Goal: Information Seeking & Learning: Learn about a topic

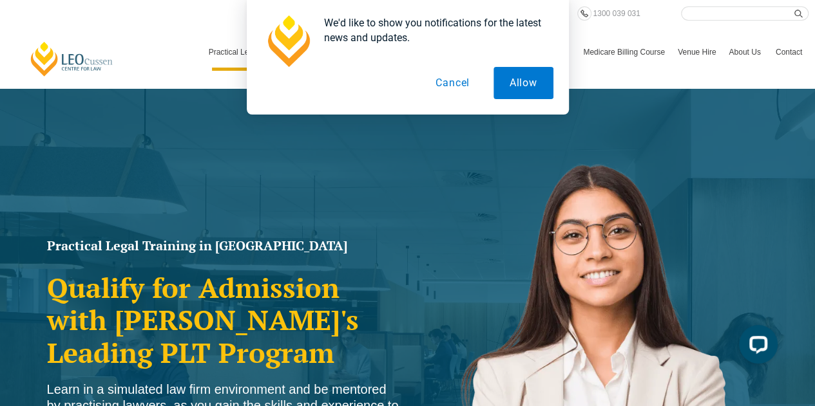
click at [463, 84] on button "Cancel" at bounding box center [452, 83] width 66 height 32
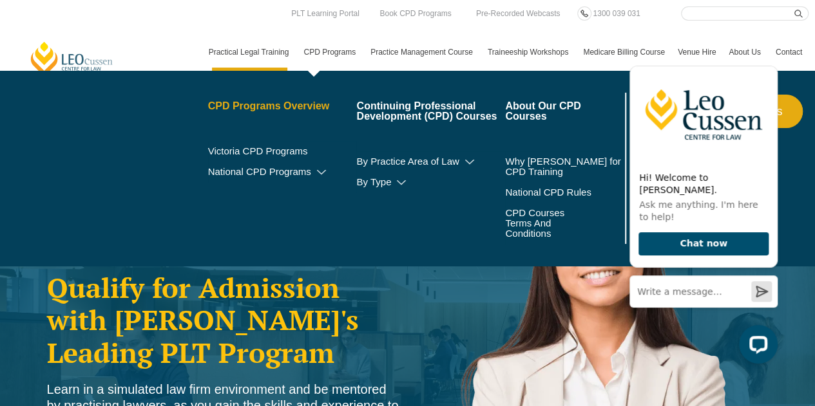
click at [303, 108] on link "CPD Programs Overview" at bounding box center [282, 106] width 149 height 10
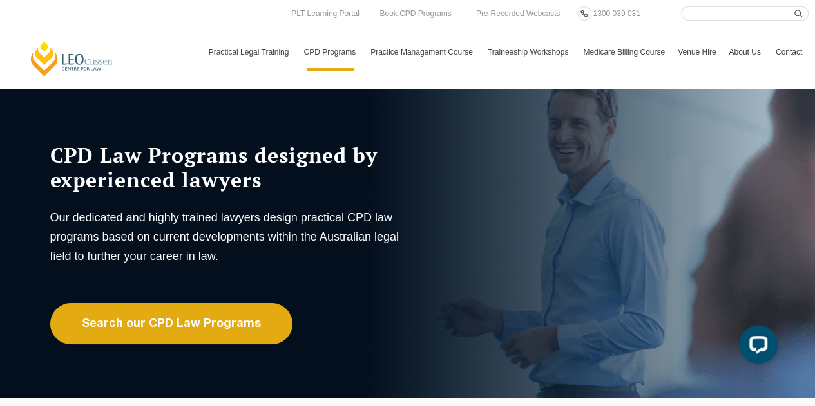
click at [459, 301] on div "CPD Law Programs designed by experienced lawyers Our dedicated and highly train…" at bounding box center [282, 244] width 483 height 202
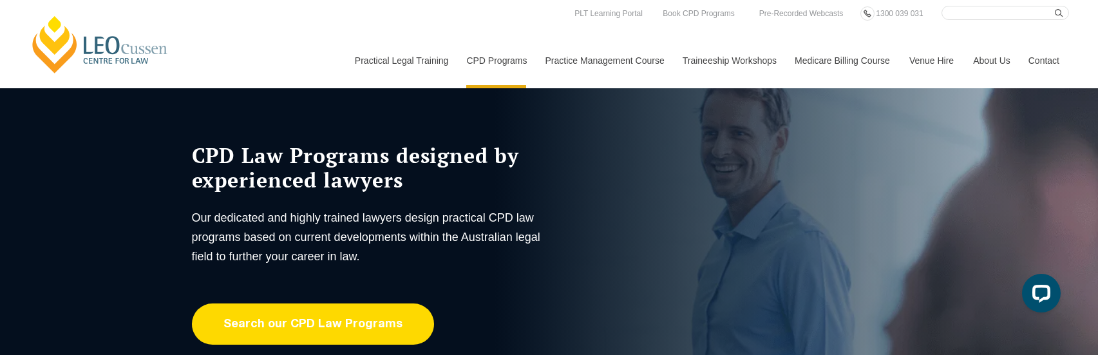
click at [305, 328] on link "Search our CPD Law Programs" at bounding box center [313, 323] width 242 height 41
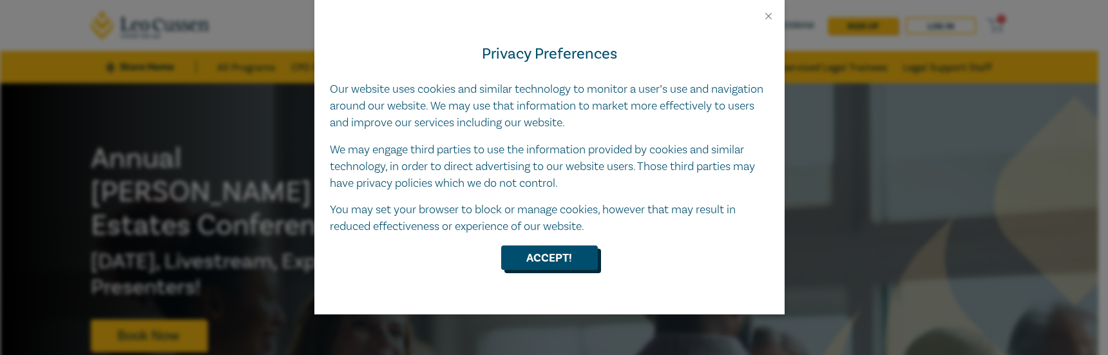
click at [565, 261] on button "Accept!" at bounding box center [549, 257] width 97 height 24
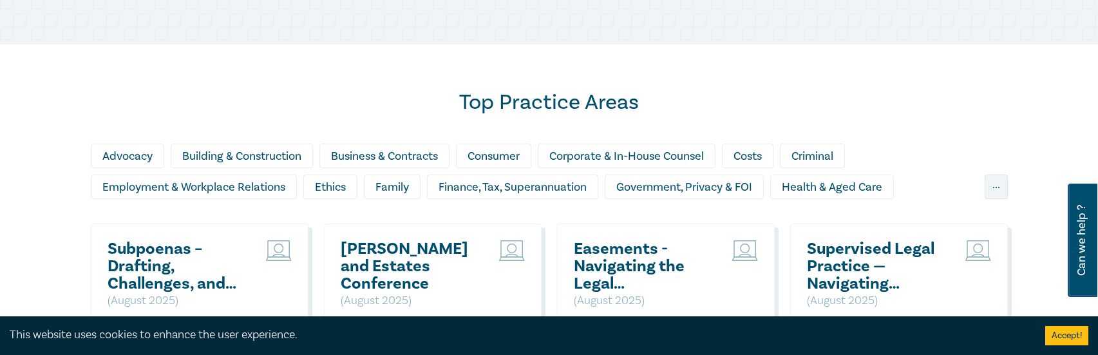
scroll to position [1017, 0]
click at [998, 185] on div "..." at bounding box center [996, 186] width 23 height 24
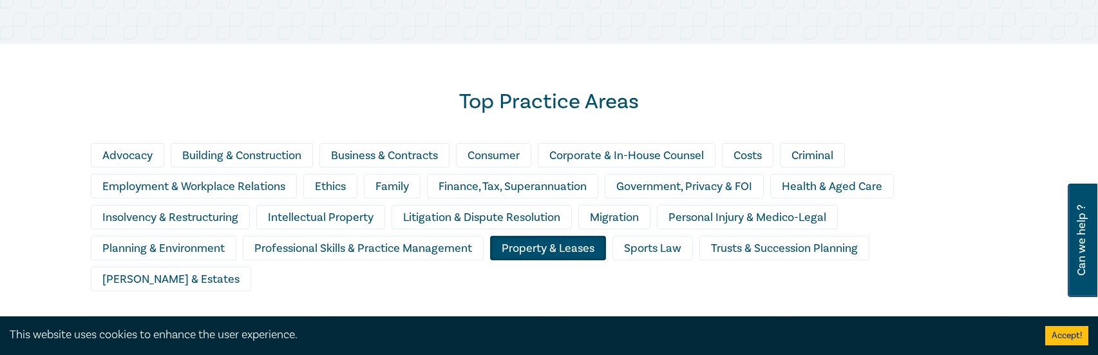
click at [522, 247] on div "Property & Leases" at bounding box center [548, 248] width 116 height 24
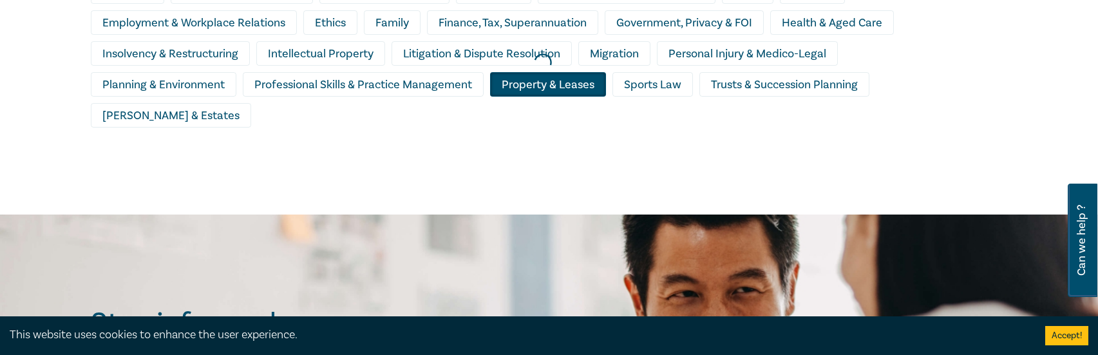
scroll to position [1180, 0]
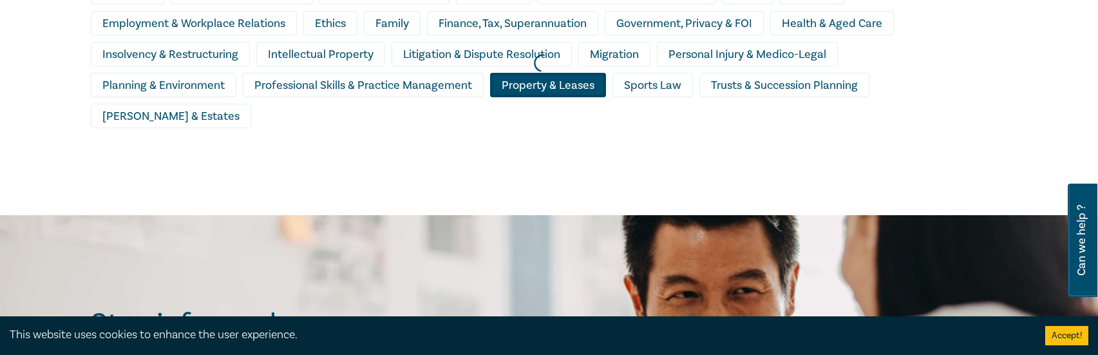
click at [595, 89] on div at bounding box center [543, 63] width 1098 height 316
click at [1053, 333] on button "Accept!" at bounding box center [1067, 335] width 43 height 19
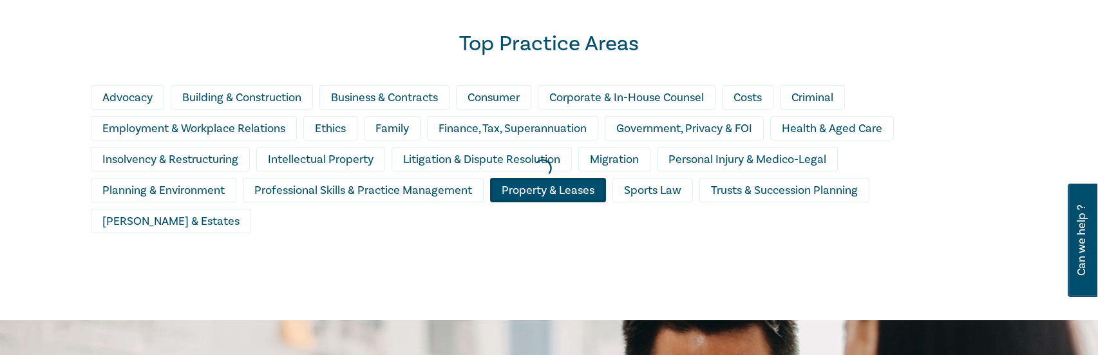
scroll to position [1078, 0]
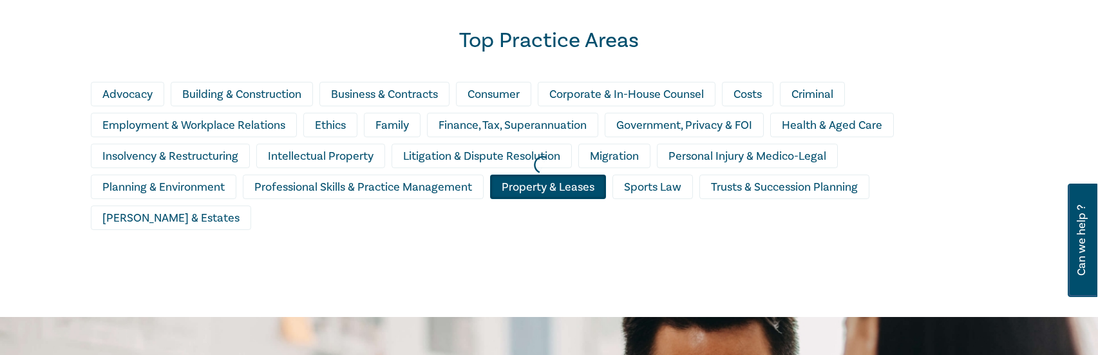
click at [555, 184] on div at bounding box center [543, 165] width 1098 height 316
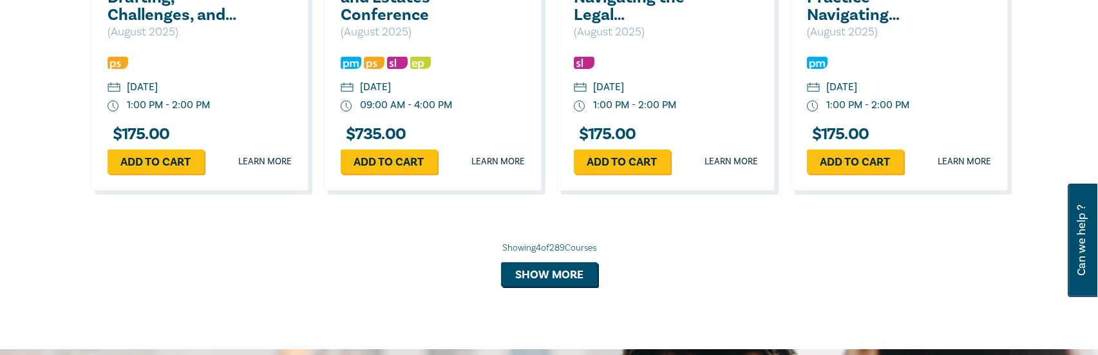
scroll to position [1285, 0]
click at [589, 278] on button "Show more" at bounding box center [549, 274] width 97 height 24
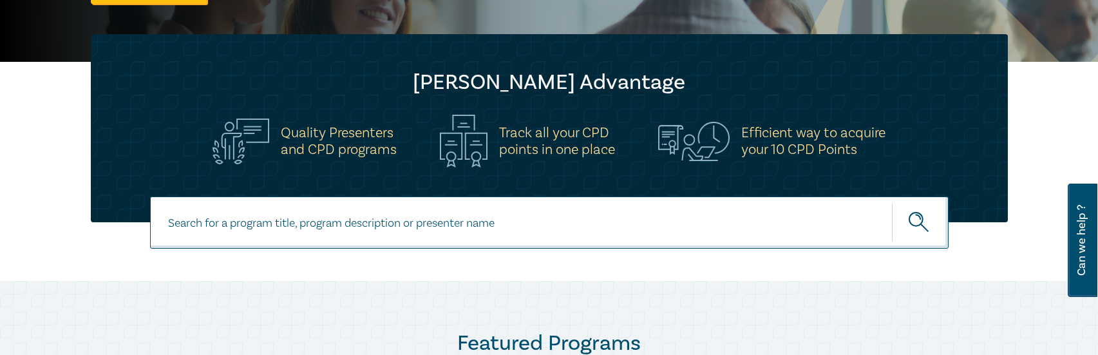
scroll to position [0, 0]
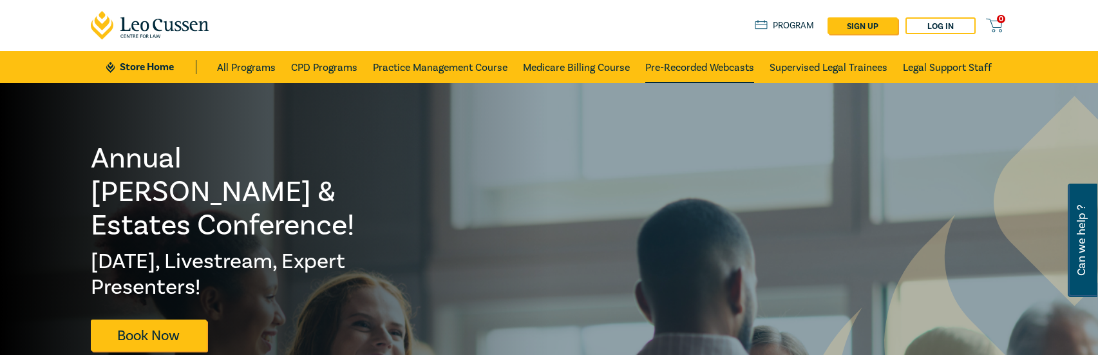
click at [693, 66] on link "Pre-Recorded Webcasts" at bounding box center [699, 67] width 109 height 32
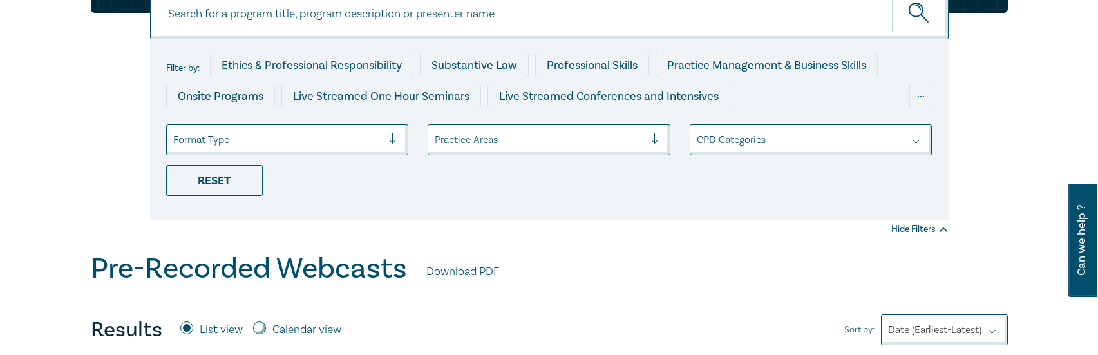
scroll to position [141, 0]
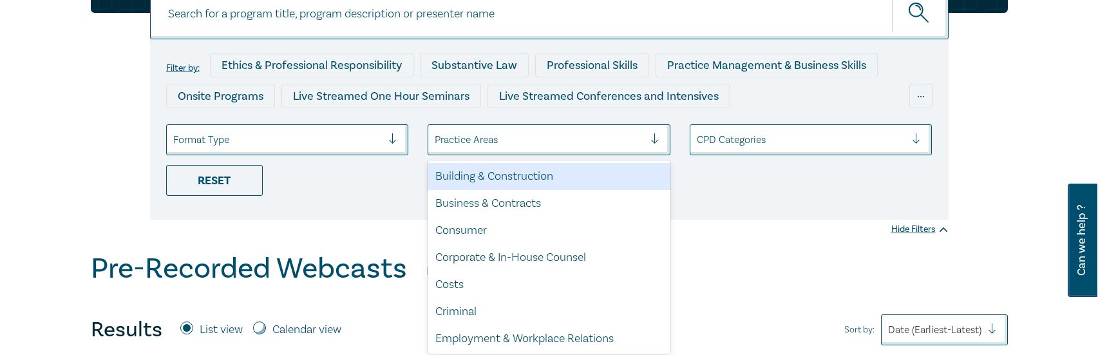
click at [499, 139] on div at bounding box center [539, 139] width 209 height 17
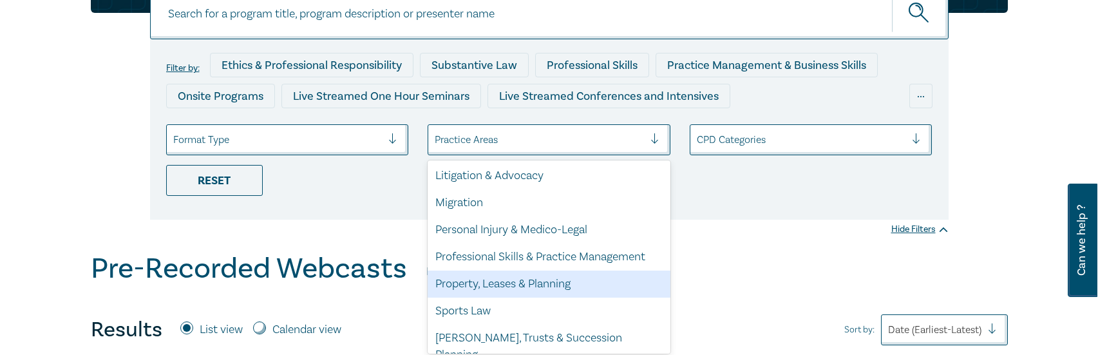
scroll to position [378, 0]
click at [519, 280] on div "Property, Leases & Planning" at bounding box center [549, 284] width 243 height 27
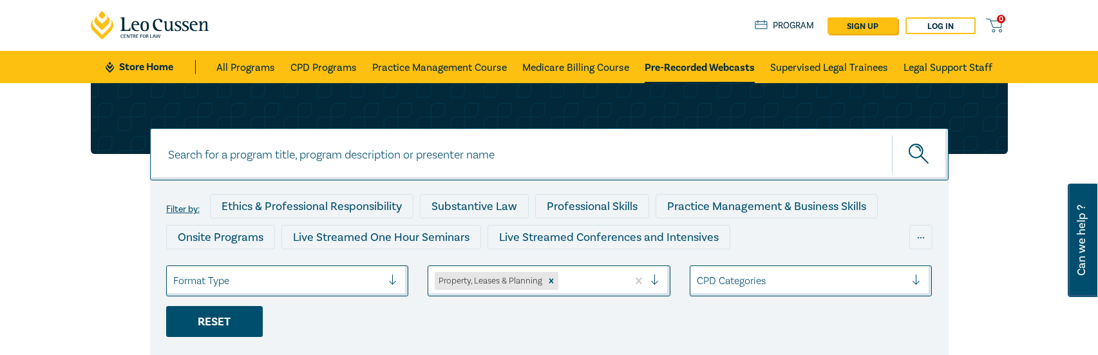
click at [249, 319] on div "Reset" at bounding box center [214, 321] width 97 height 31
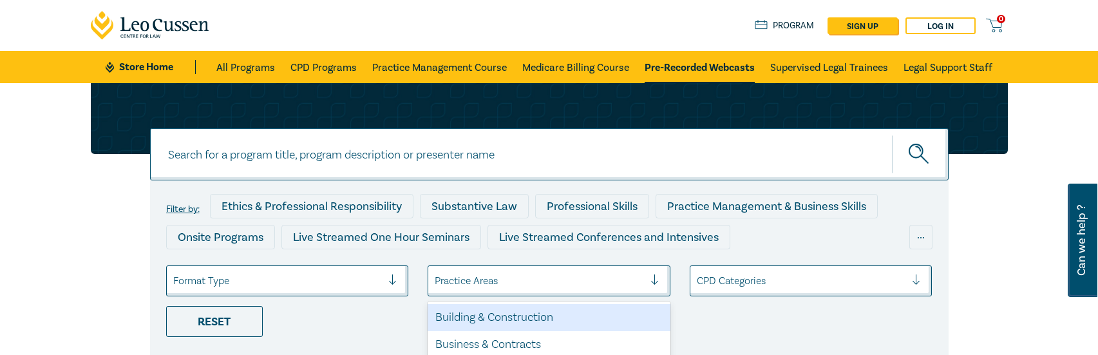
click at [490, 273] on div at bounding box center [539, 280] width 209 height 17
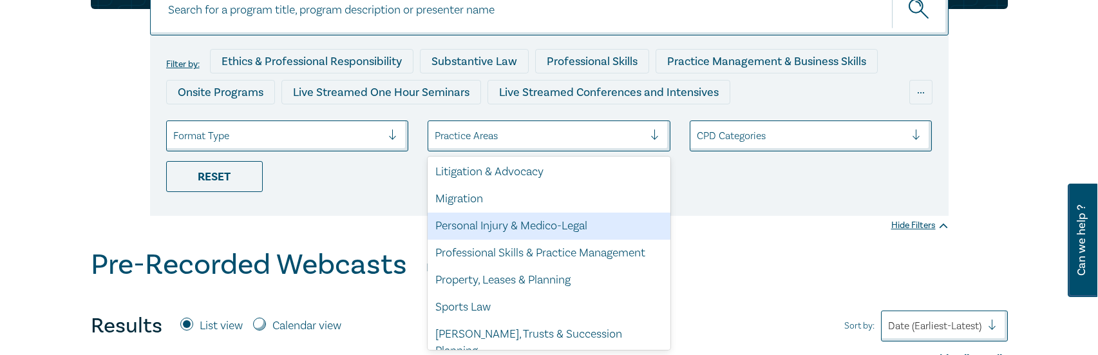
scroll to position [378, 0]
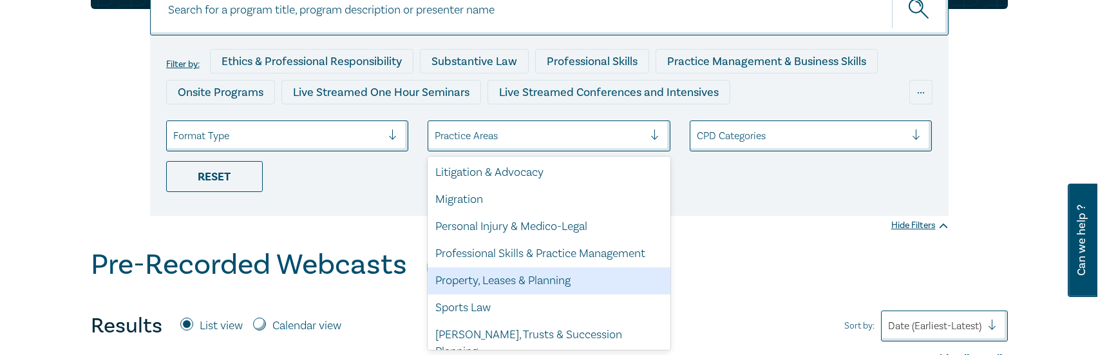
click at [503, 277] on div "Property, Leases & Planning" at bounding box center [549, 280] width 243 height 27
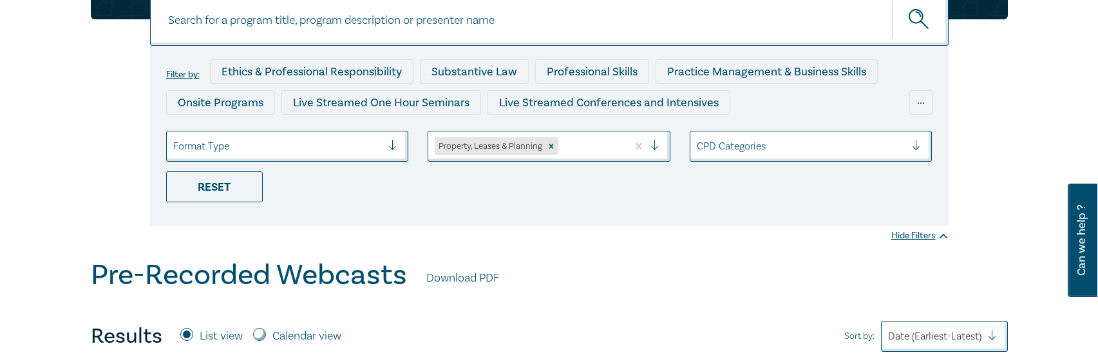
scroll to position [133, 0]
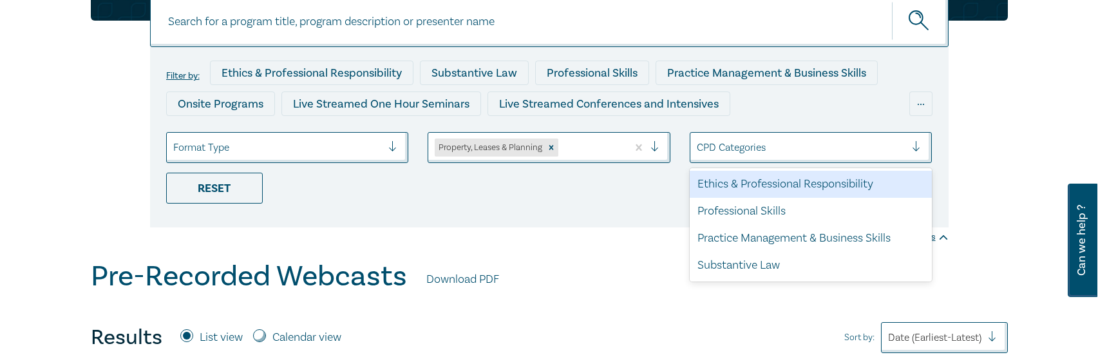
click at [795, 160] on div "CPD Categories" at bounding box center [811, 147] width 243 height 31
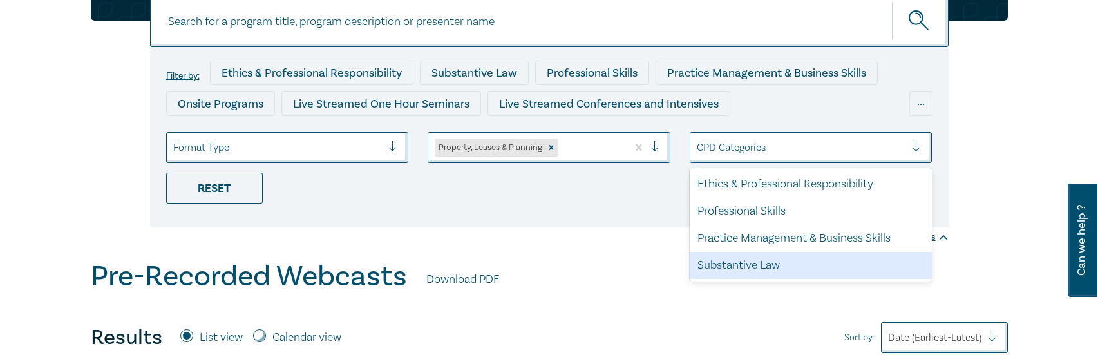
click at [754, 265] on div "Substantive Law" at bounding box center [811, 265] width 243 height 27
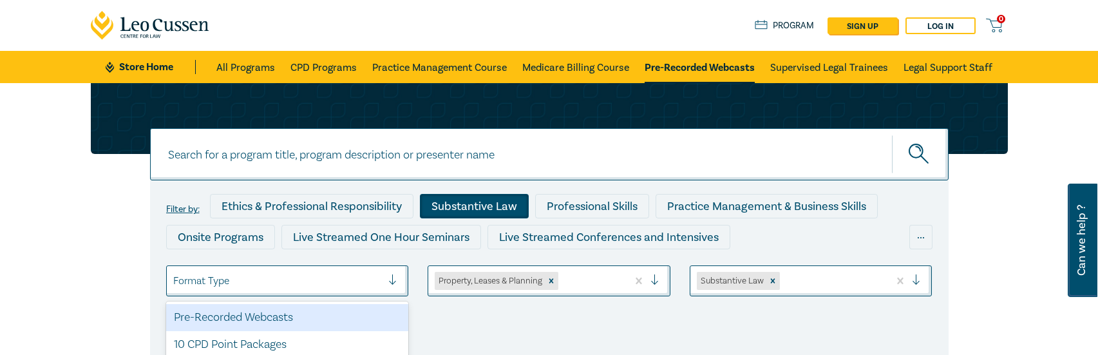
click at [360, 289] on div "Format Type" at bounding box center [278, 281] width 222 height 22
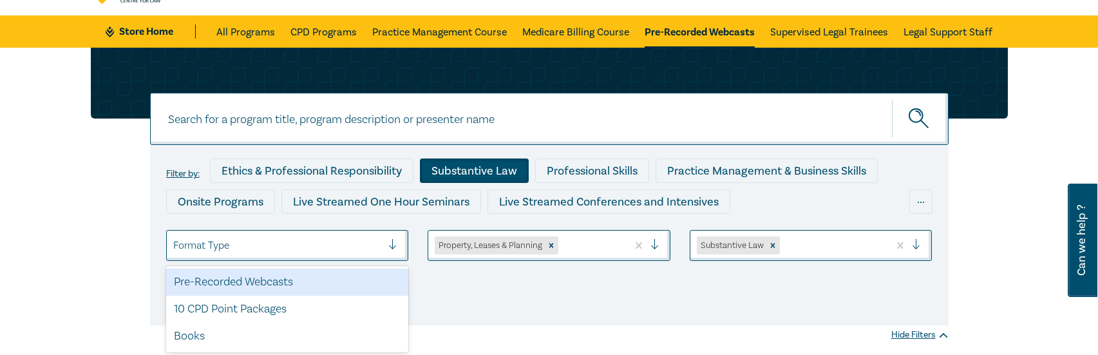
scroll to position [38, 0]
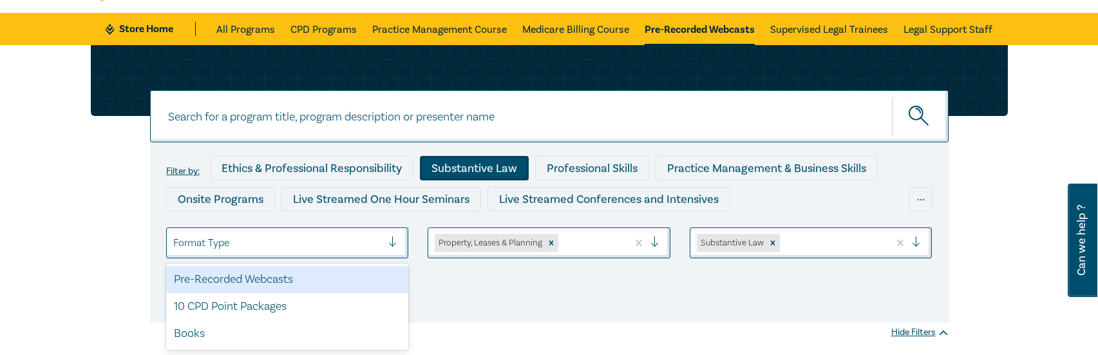
click at [328, 284] on div "Pre-Recorded Webcasts" at bounding box center [287, 279] width 243 height 27
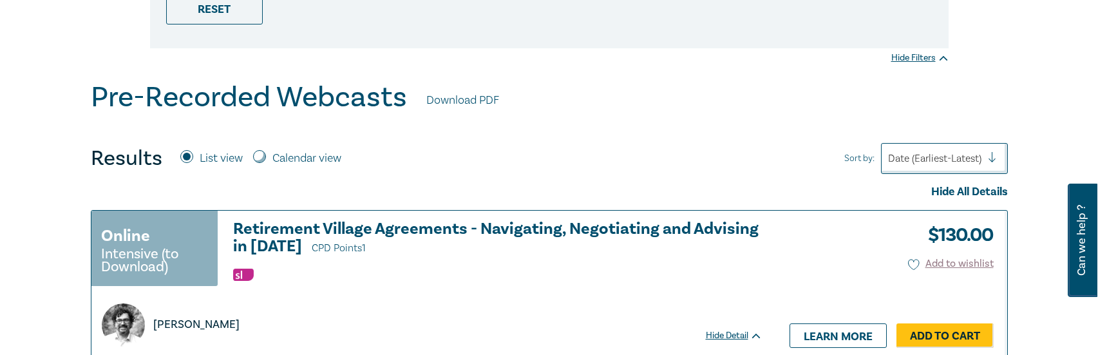
scroll to position [312, 0]
click at [919, 59] on div "Hide Filters" at bounding box center [920, 58] width 57 height 13
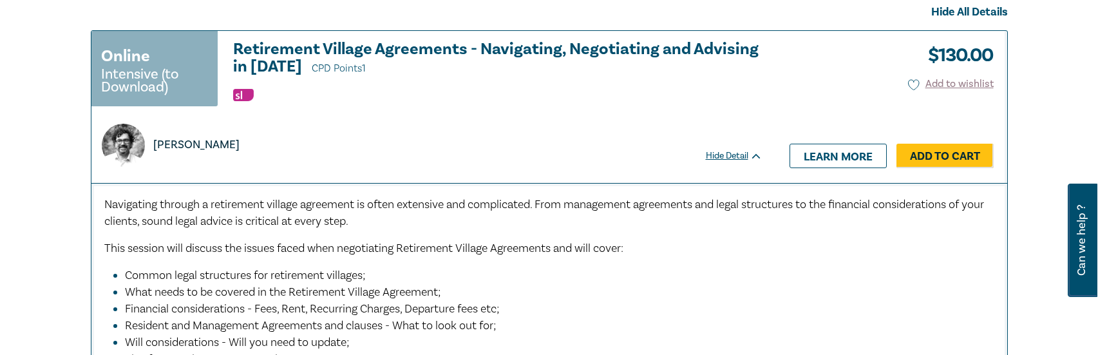
scroll to position [131, 0]
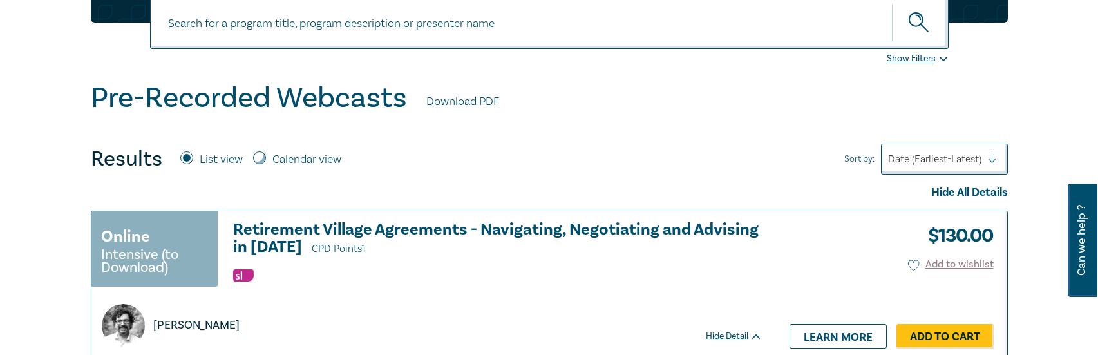
click at [919, 59] on div "Show Filters" at bounding box center [918, 58] width 62 height 13
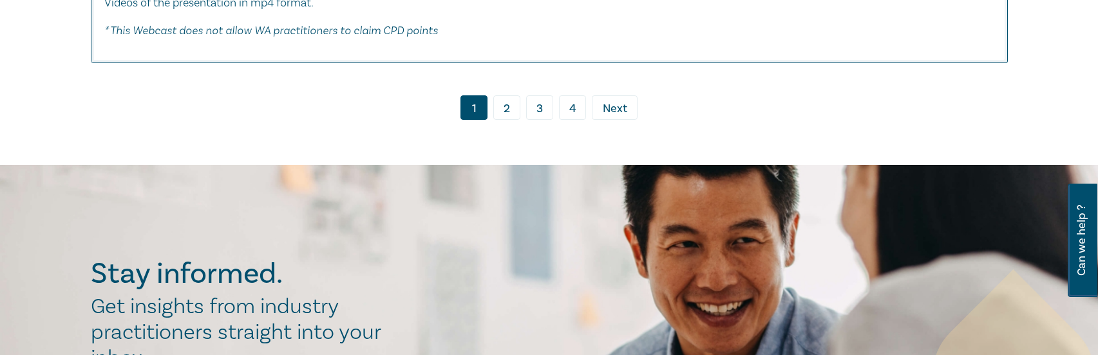
scroll to position [6258, 0]
click at [509, 119] on link "2" at bounding box center [506, 107] width 27 height 24
